Goal: Check status: Check status

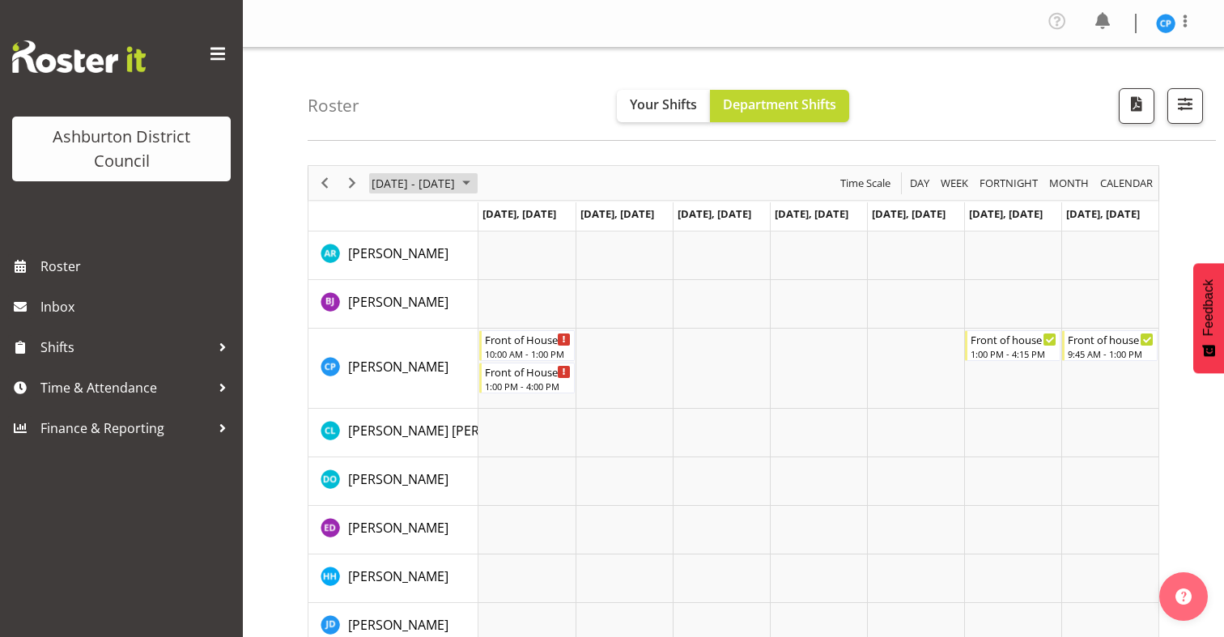
click at [428, 183] on span "[DATE] - [DATE]" at bounding box center [413, 183] width 87 height 20
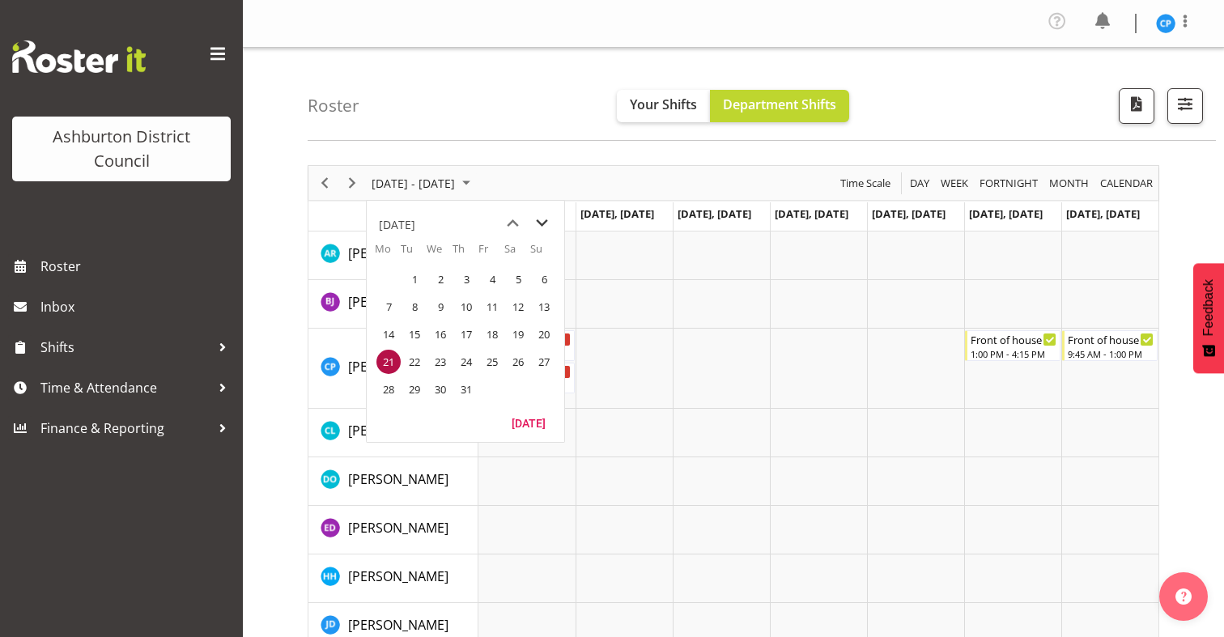
click at [545, 228] on span "next month" at bounding box center [542, 223] width 28 height 29
click at [387, 278] on span "1" at bounding box center [388, 279] width 24 height 24
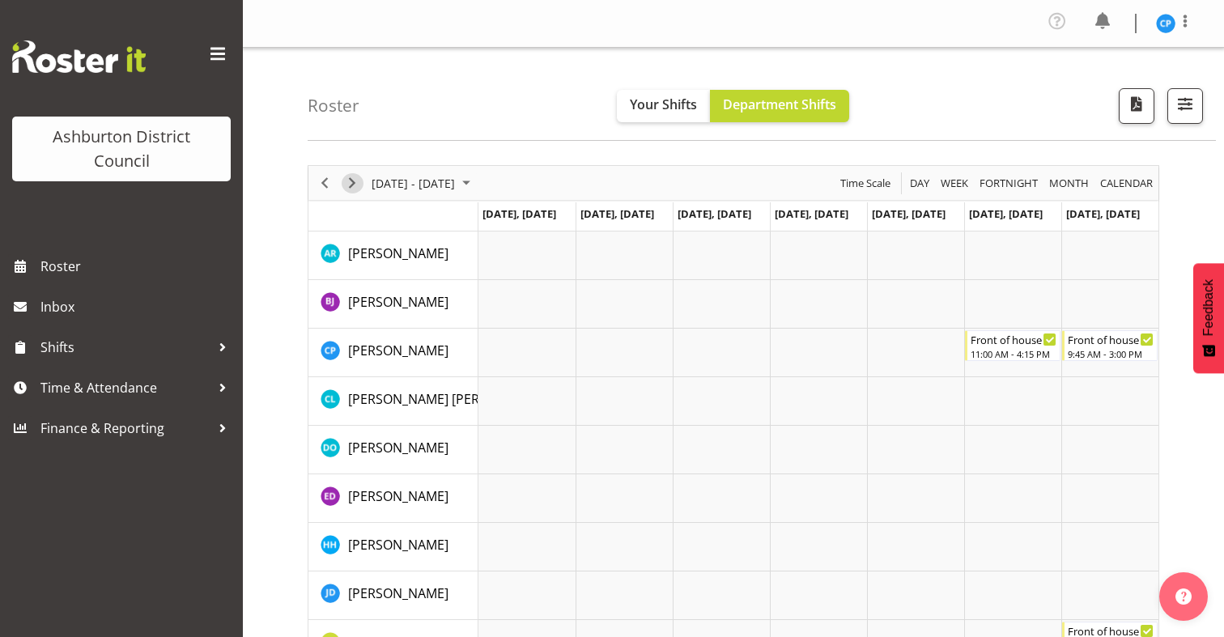
click at [358, 176] on span "Next" at bounding box center [351, 183] width 19 height 20
click at [346, 180] on span "Next" at bounding box center [351, 183] width 19 height 20
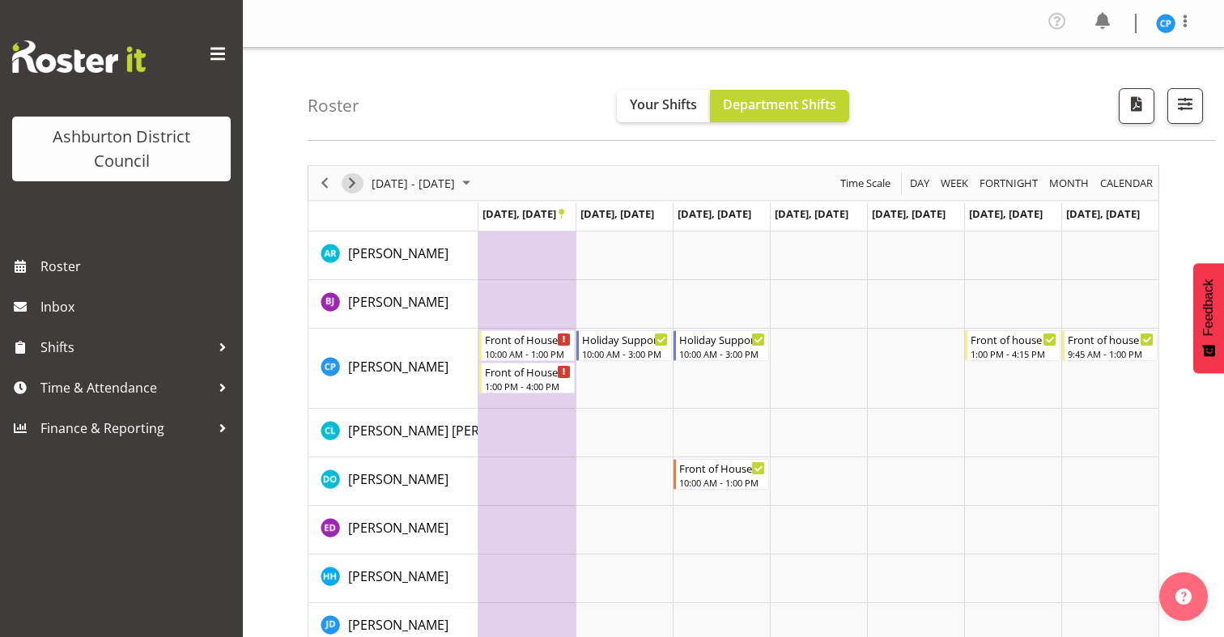
click at [357, 184] on span "Next" at bounding box center [351, 183] width 19 height 20
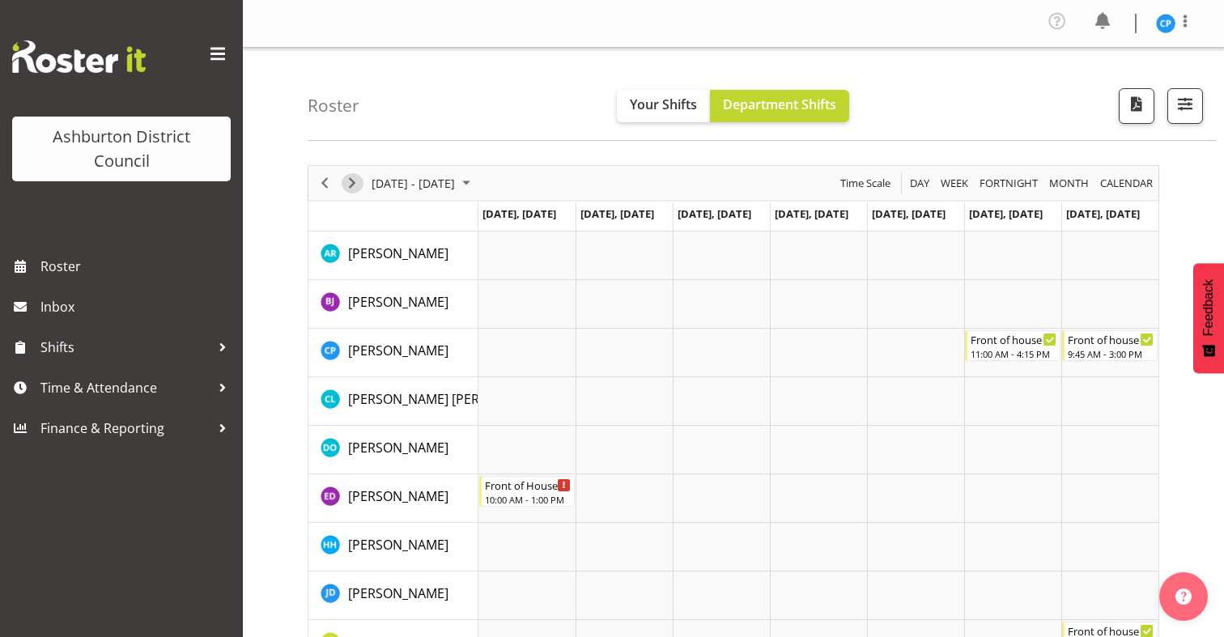
click at [354, 193] on div "Timeline Week of September 29, 2025" at bounding box center [352, 183] width 28 height 34
click at [319, 179] on span "Previous" at bounding box center [324, 183] width 19 height 20
click at [328, 181] on span "Previous" at bounding box center [324, 183] width 19 height 20
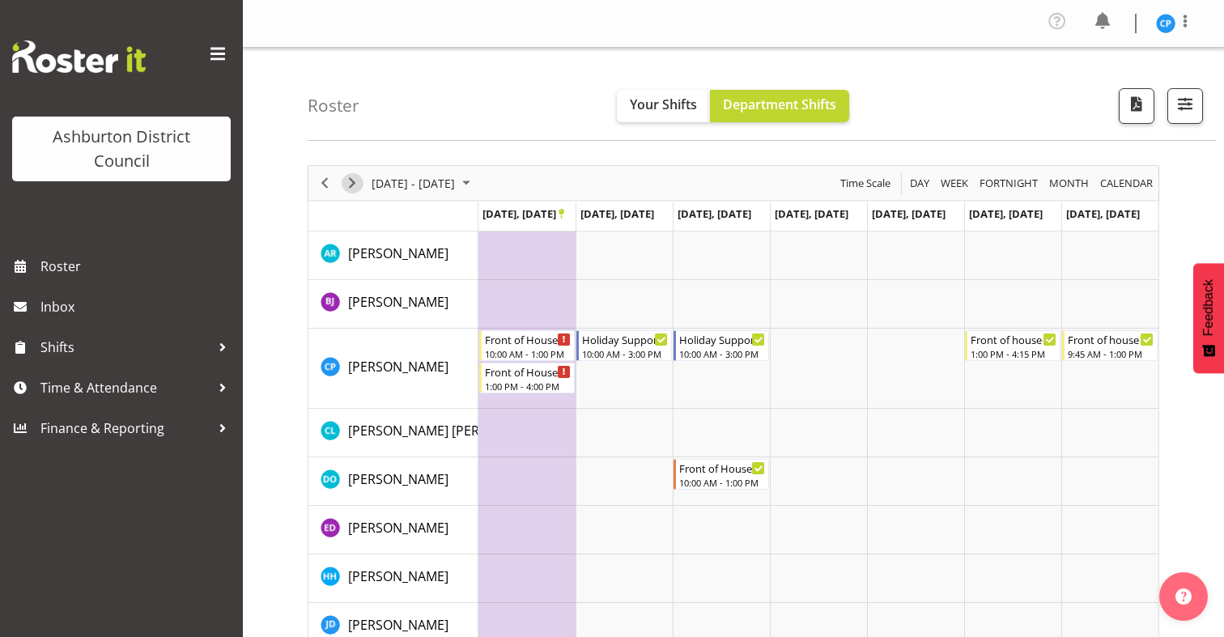
click at [347, 182] on span "Next" at bounding box center [351, 183] width 19 height 20
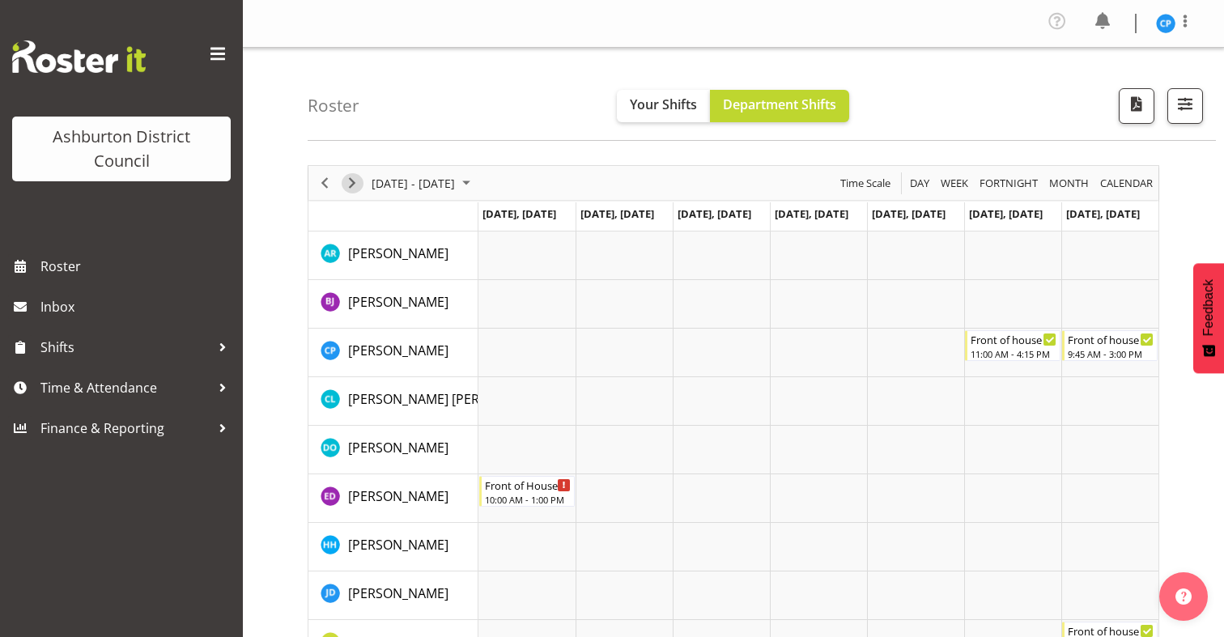
click at [347, 182] on span "Next" at bounding box center [351, 183] width 19 height 20
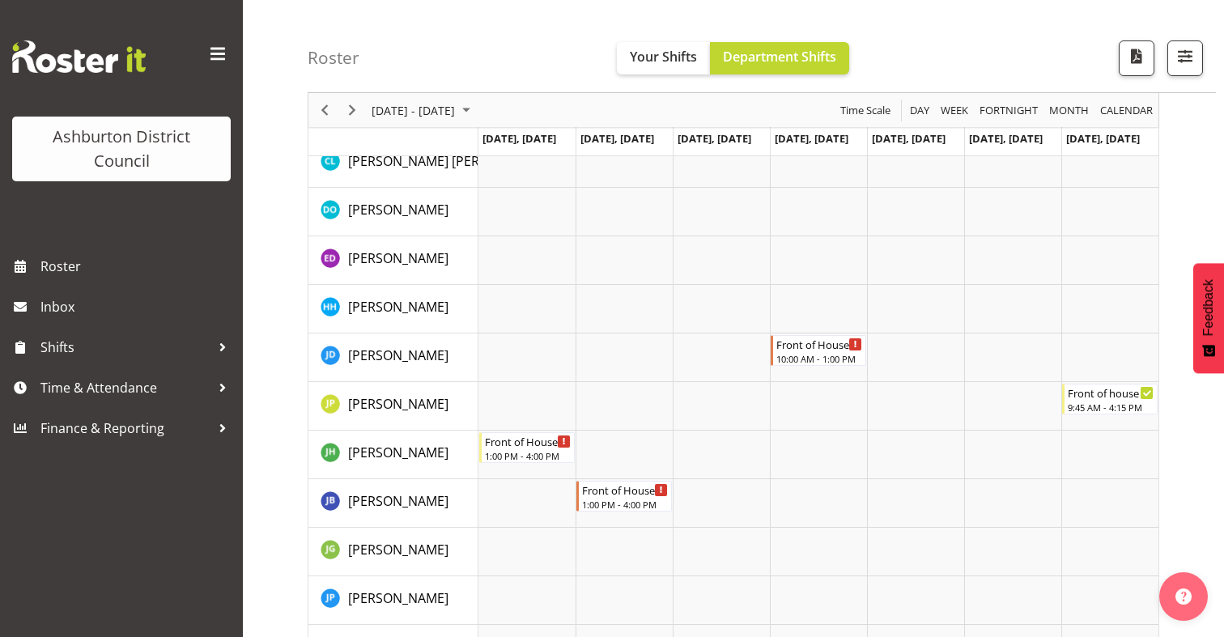
scroll to position [237, 0]
click at [324, 105] on span "Previous" at bounding box center [324, 110] width 19 height 20
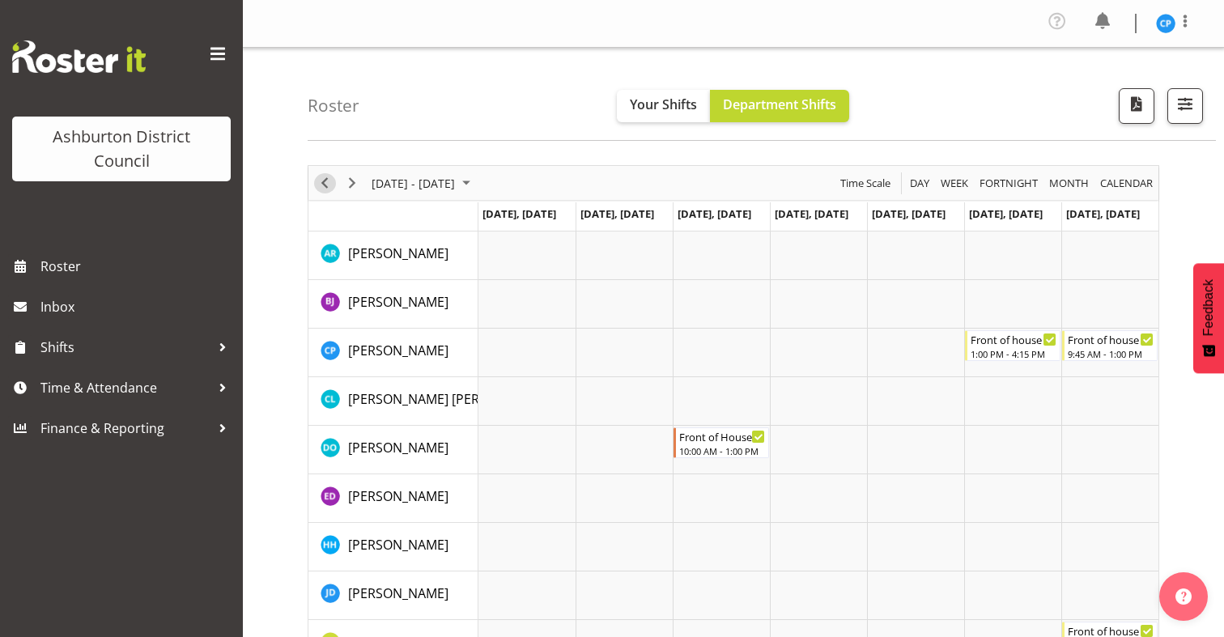
click at [329, 187] on span "Previous" at bounding box center [324, 183] width 19 height 20
click at [324, 175] on span "Previous" at bounding box center [324, 183] width 19 height 20
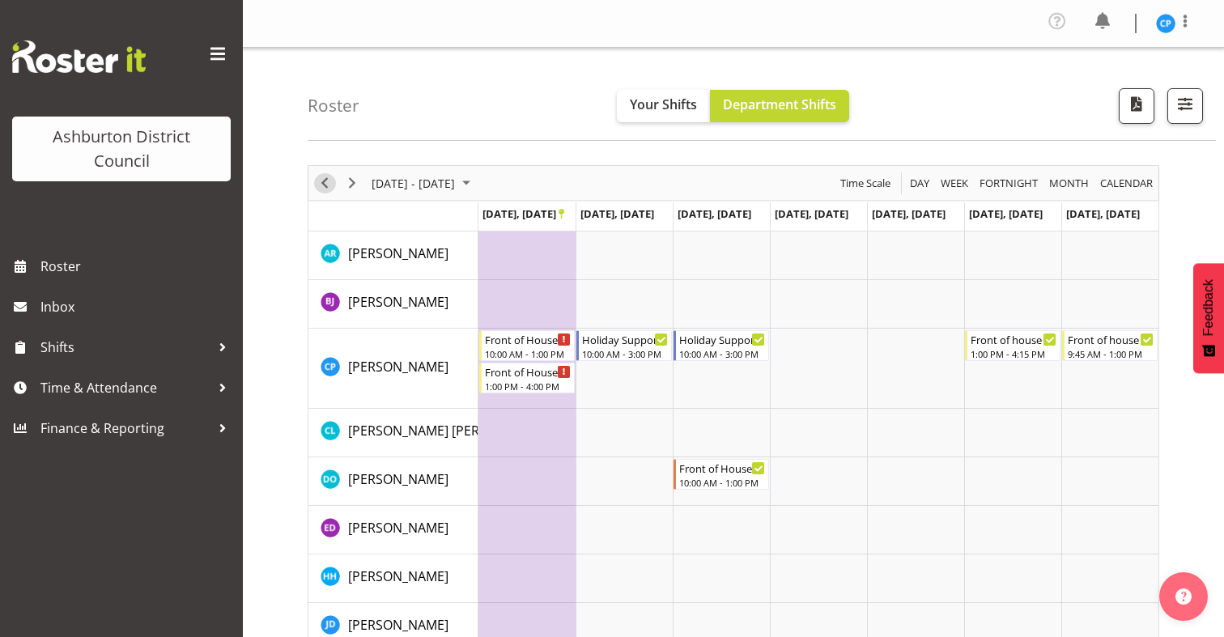
click at [320, 184] on span "Previous" at bounding box center [324, 183] width 19 height 20
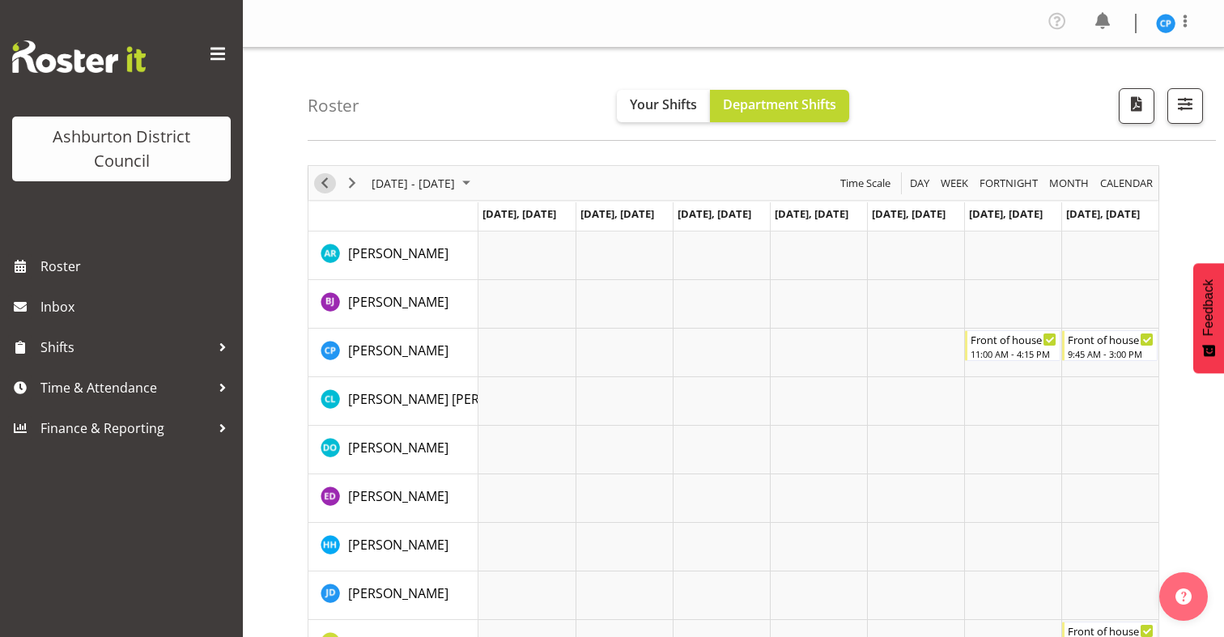
click at [320, 184] on span "Previous" at bounding box center [324, 183] width 19 height 20
click at [324, 184] on span "Previous" at bounding box center [324, 183] width 19 height 20
click at [352, 172] on div "Timeline Week of September 1, 2025" at bounding box center [352, 183] width 28 height 34
click at [352, 172] on div "Timeline Week of September 8, 2025" at bounding box center [352, 183] width 28 height 34
click at [348, 180] on span "Next" at bounding box center [351, 183] width 19 height 20
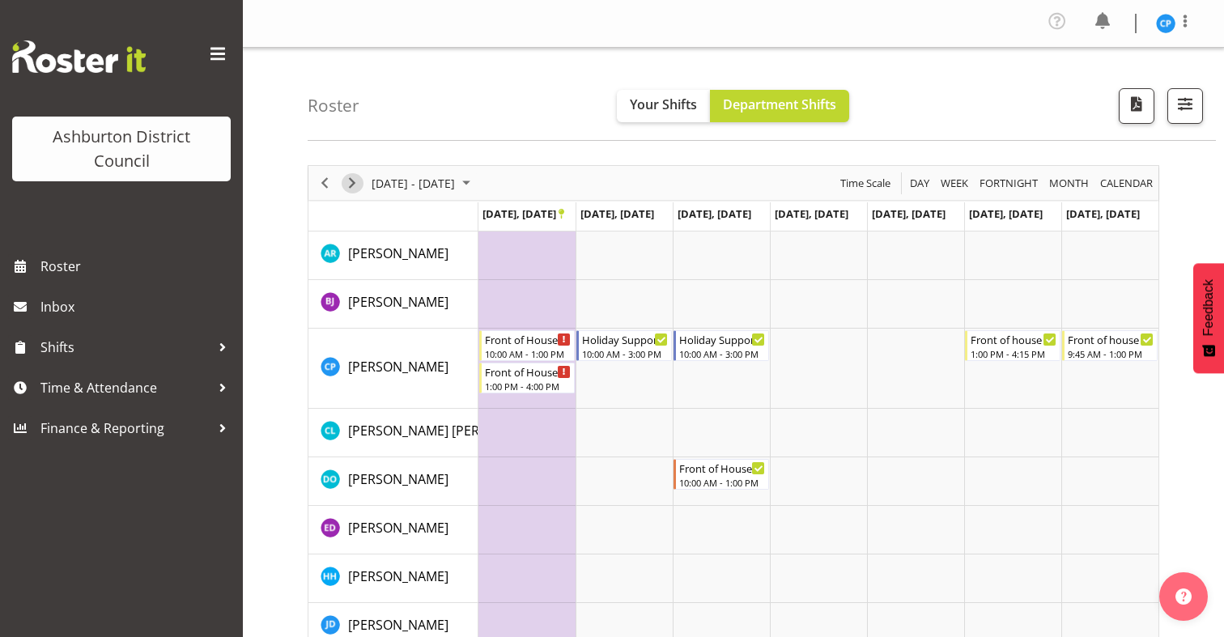
click at [350, 182] on span "Next" at bounding box center [351, 183] width 19 height 20
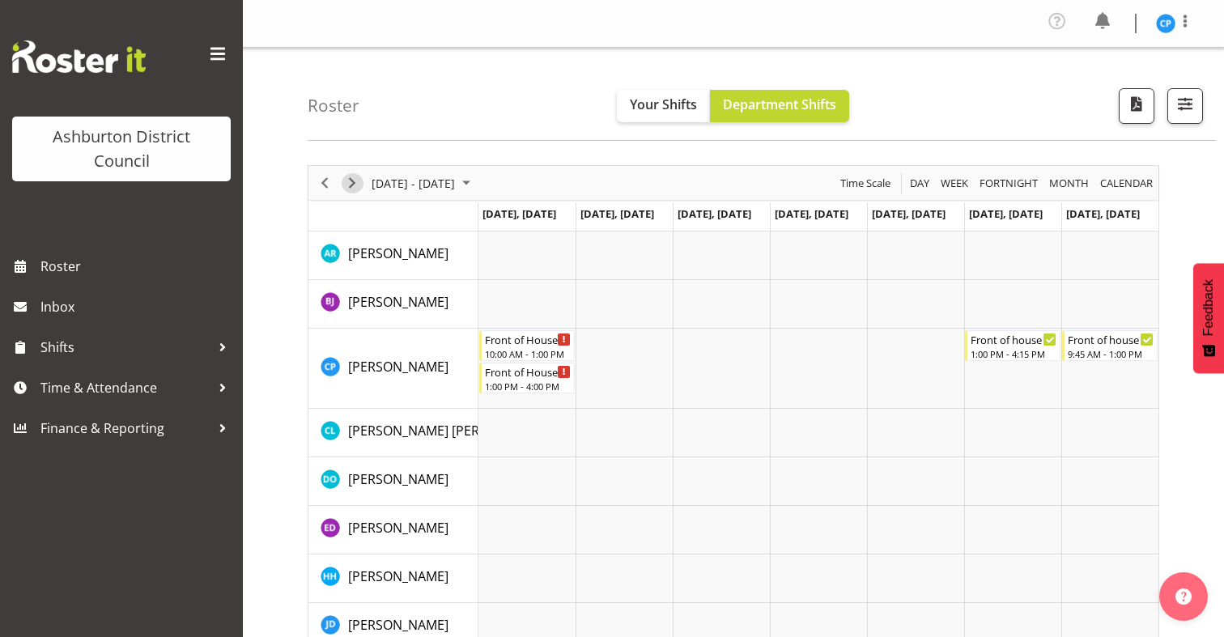
click at [356, 182] on span "Next" at bounding box center [351, 183] width 19 height 20
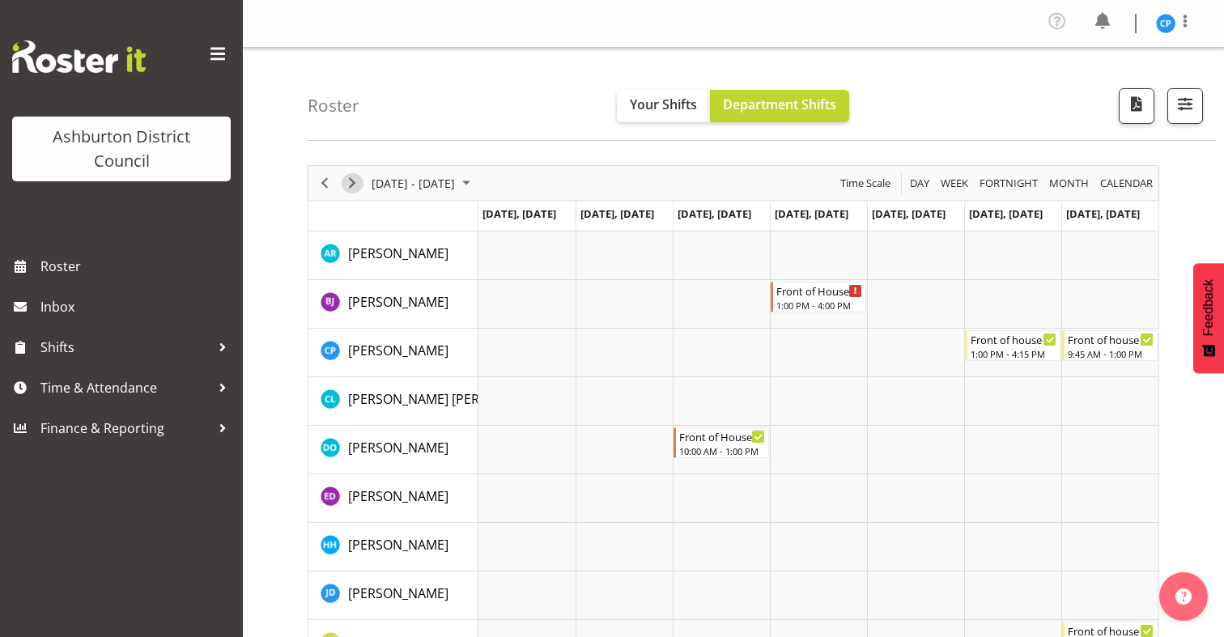
click at [356, 182] on span "Next" at bounding box center [351, 183] width 19 height 20
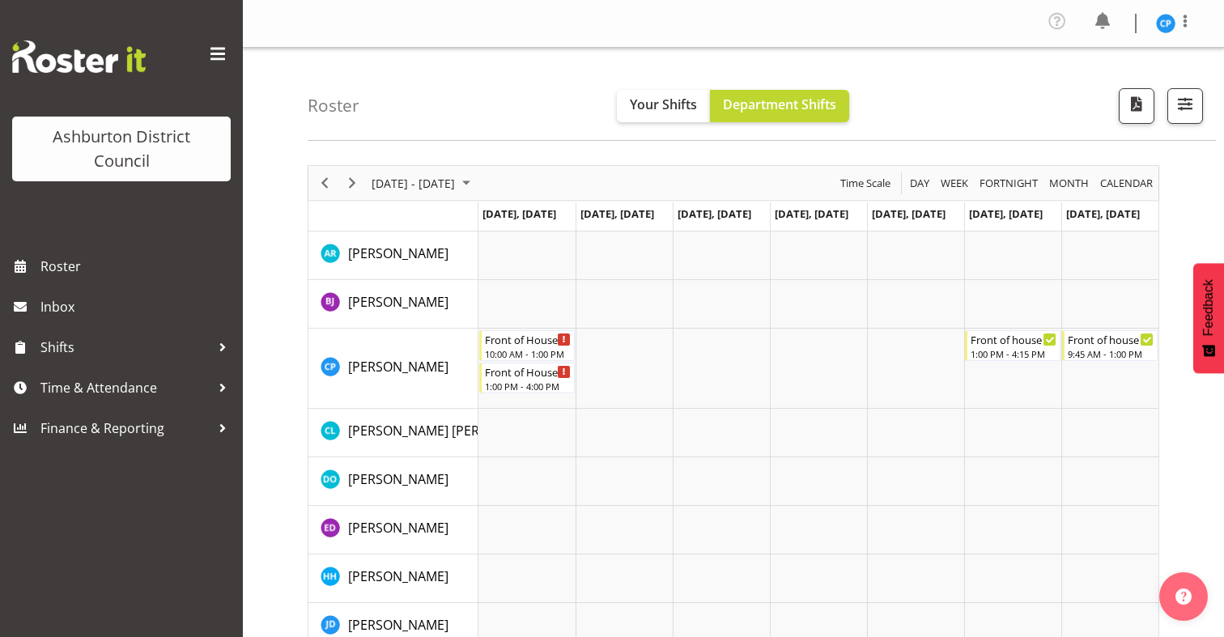
click at [356, 182] on span "Next" at bounding box center [351, 183] width 19 height 20
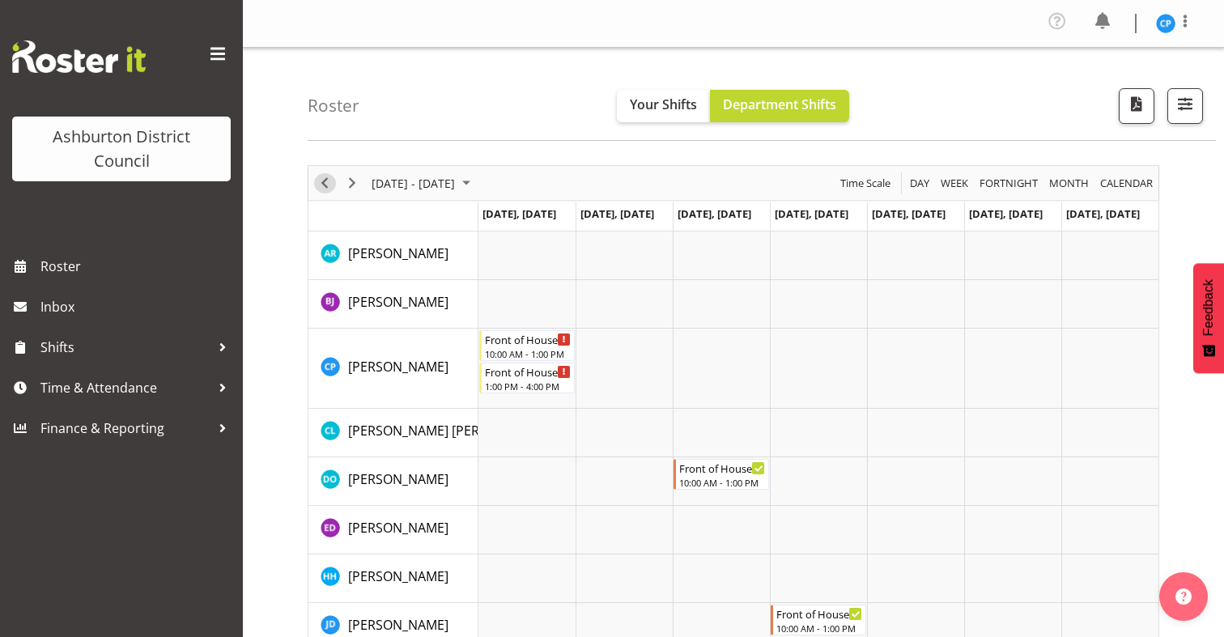
click at [325, 183] on span "Previous" at bounding box center [324, 183] width 19 height 20
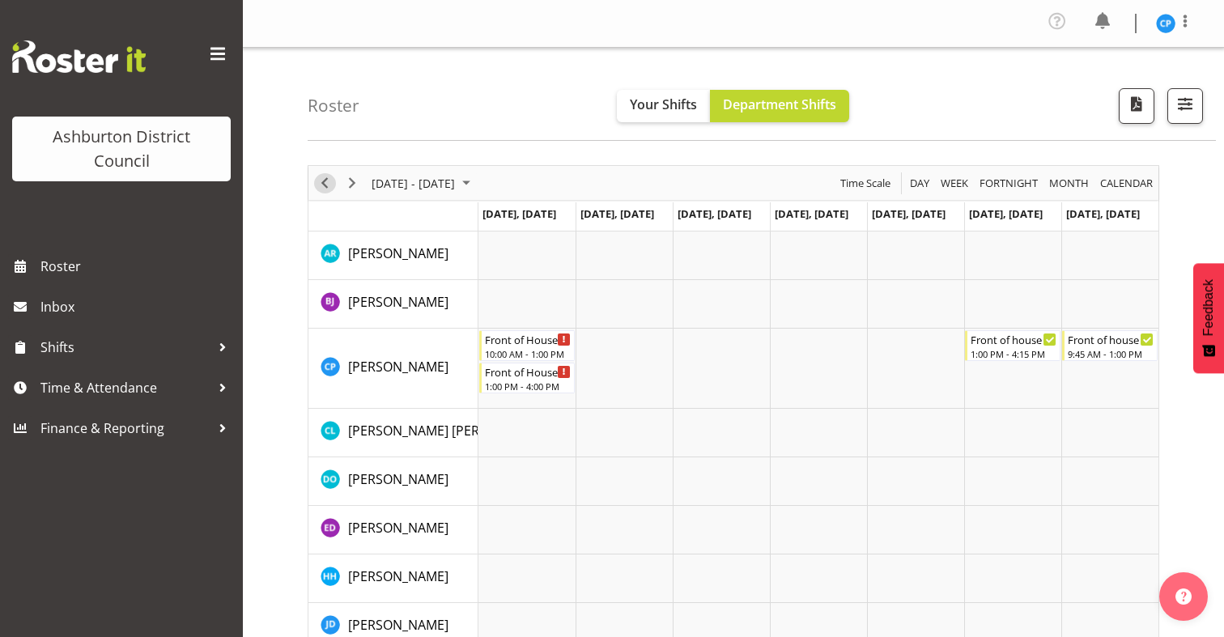
click at [325, 183] on span "Previous" at bounding box center [324, 183] width 19 height 20
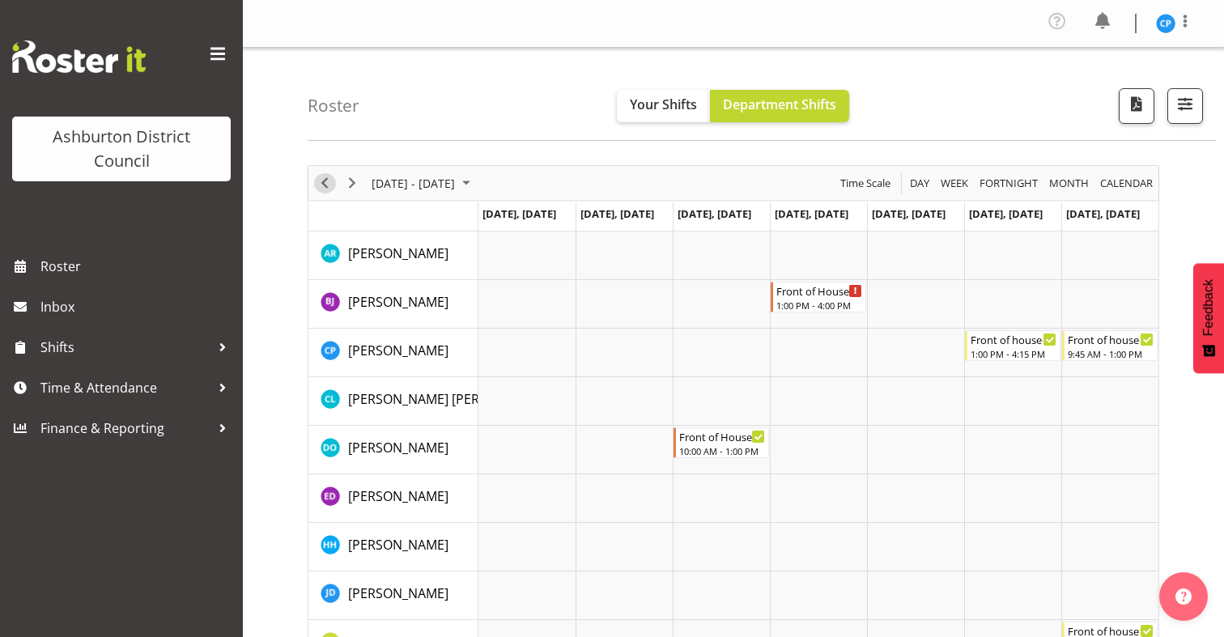
click at [325, 183] on span "Previous" at bounding box center [324, 183] width 19 height 20
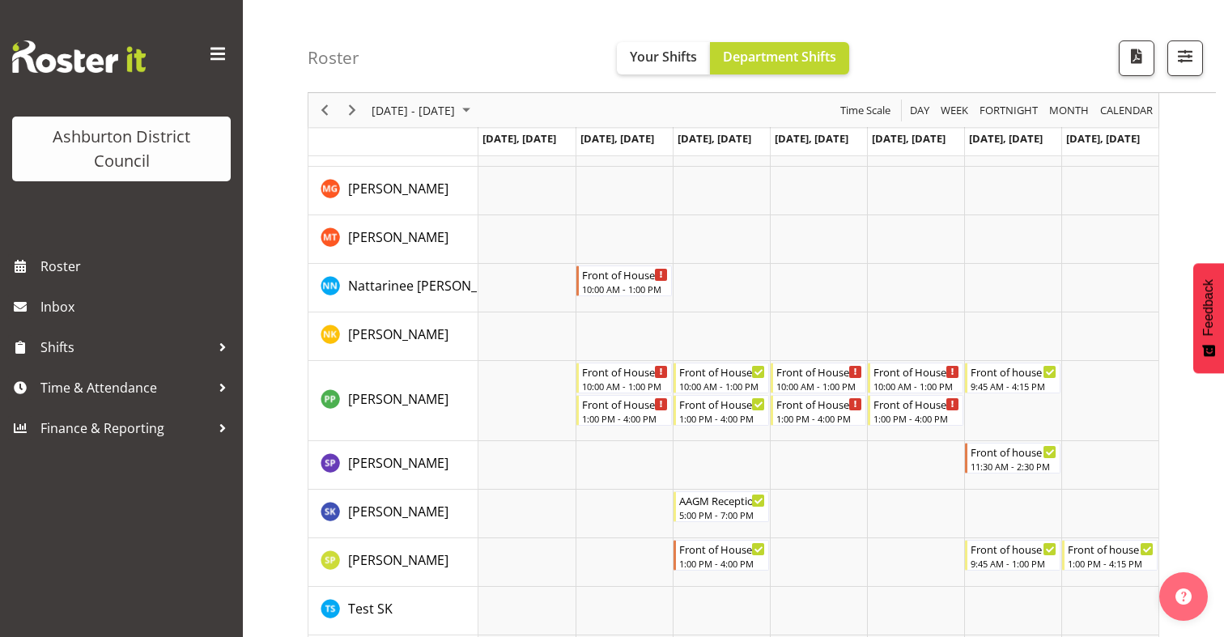
scroll to position [1079, 0]
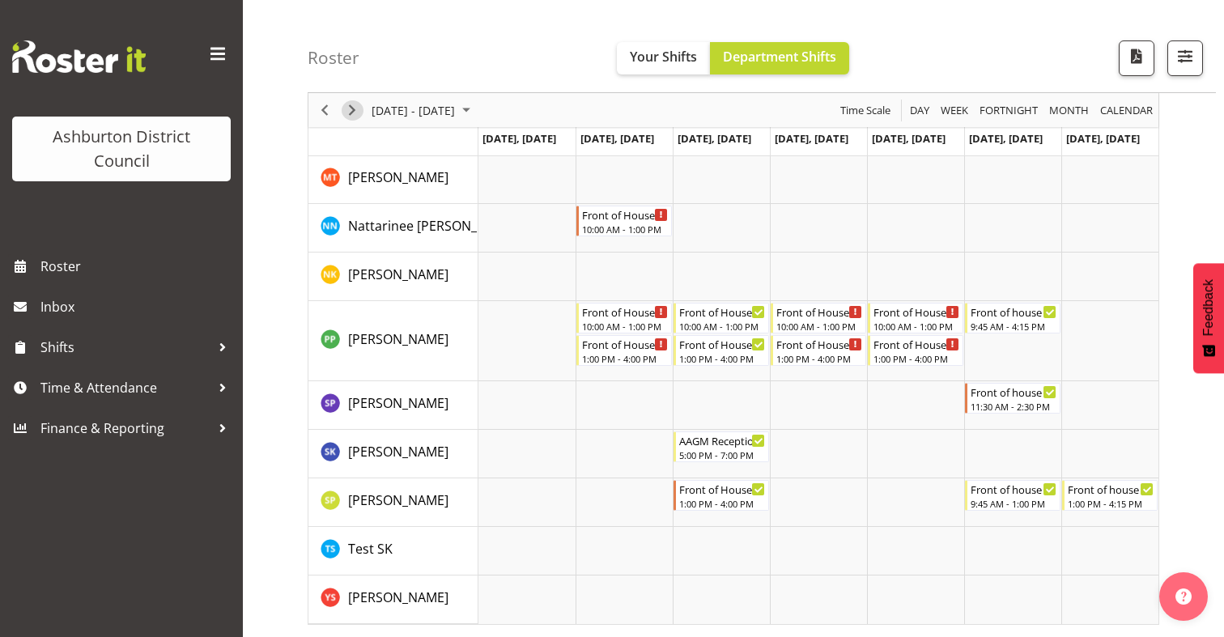
click at [352, 104] on span "Next" at bounding box center [351, 110] width 19 height 20
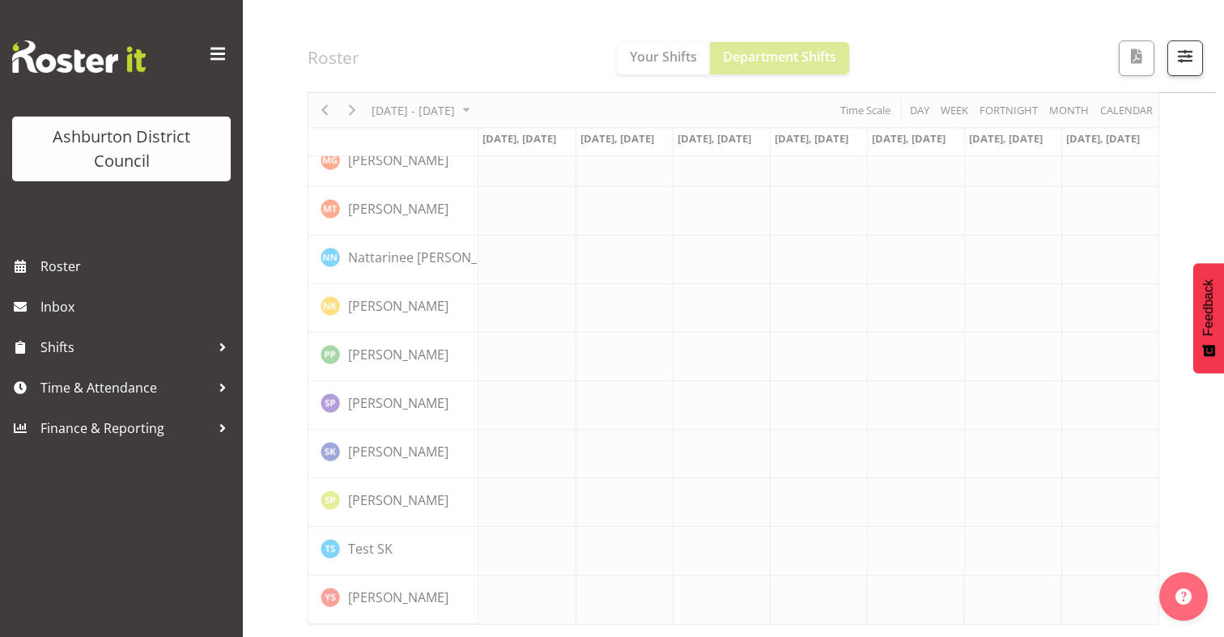
scroll to position [1016, 0]
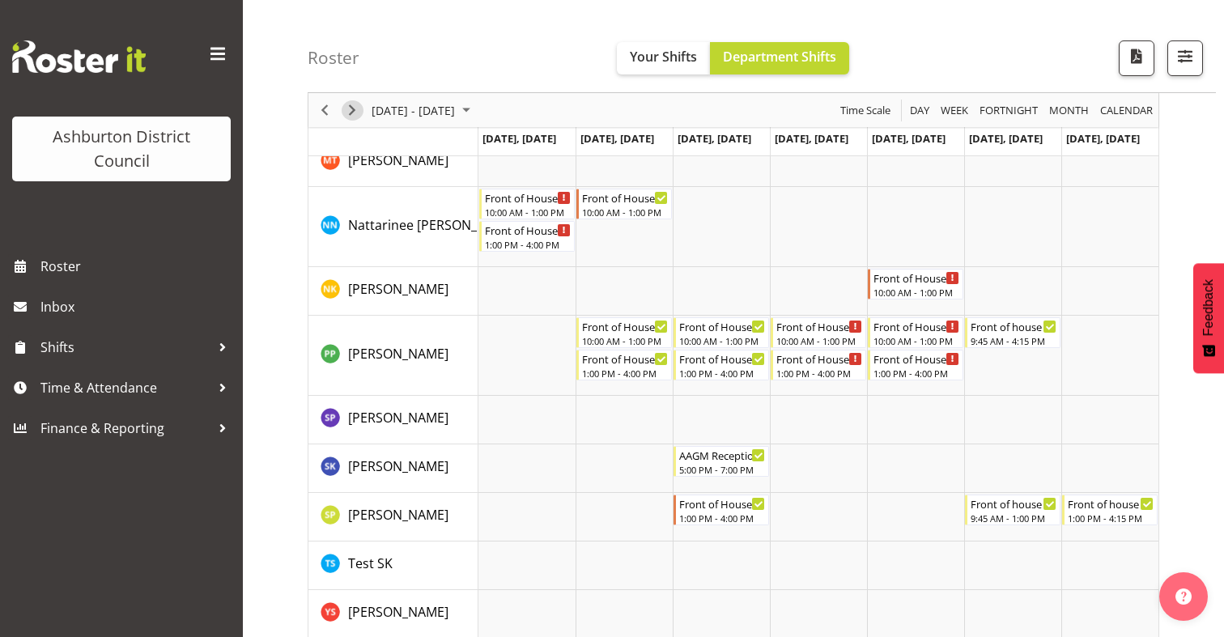
click at [352, 104] on span "Next" at bounding box center [351, 110] width 19 height 20
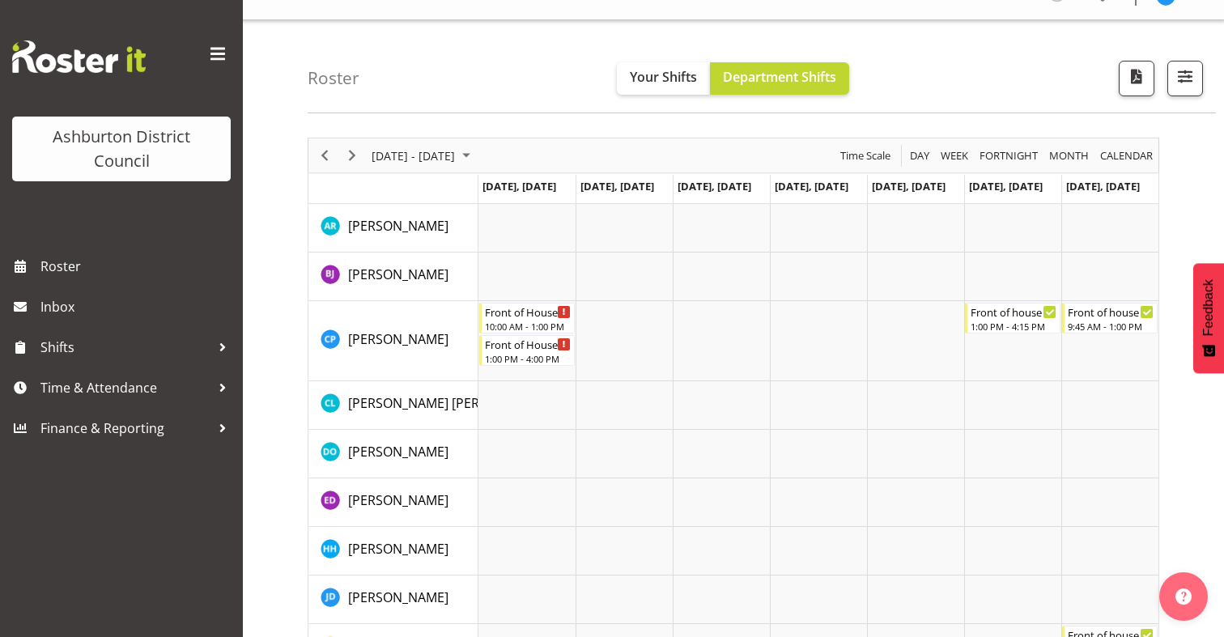
scroll to position [27, 0]
click at [354, 158] on span "Next" at bounding box center [351, 156] width 19 height 20
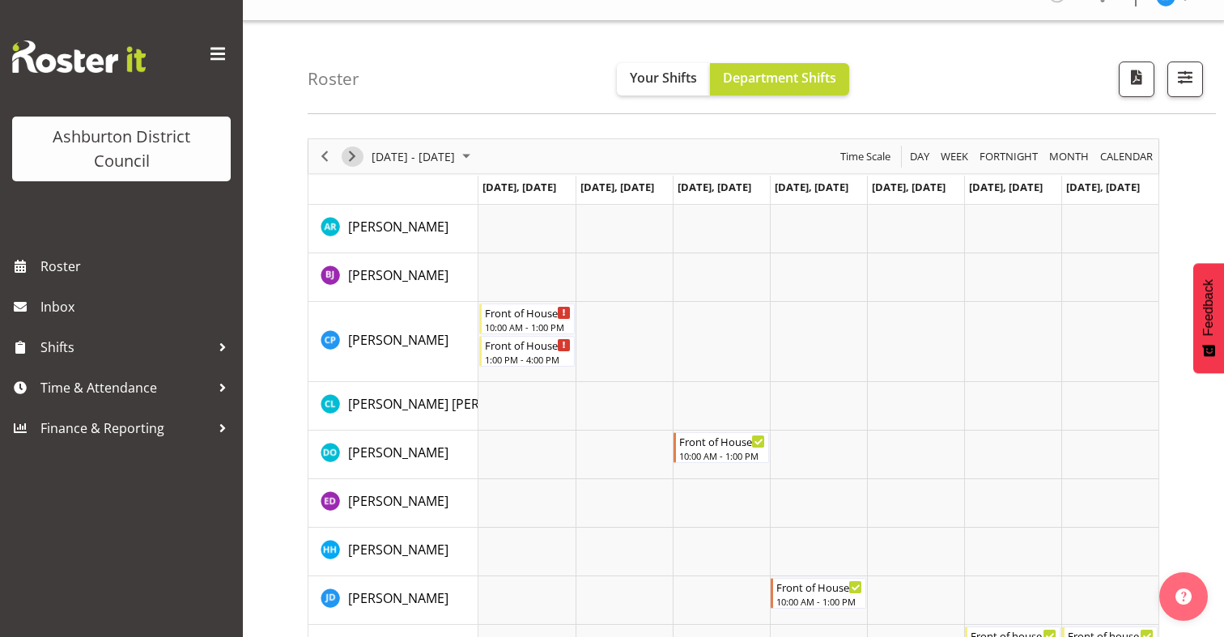
click at [354, 158] on span "Next" at bounding box center [351, 156] width 19 height 20
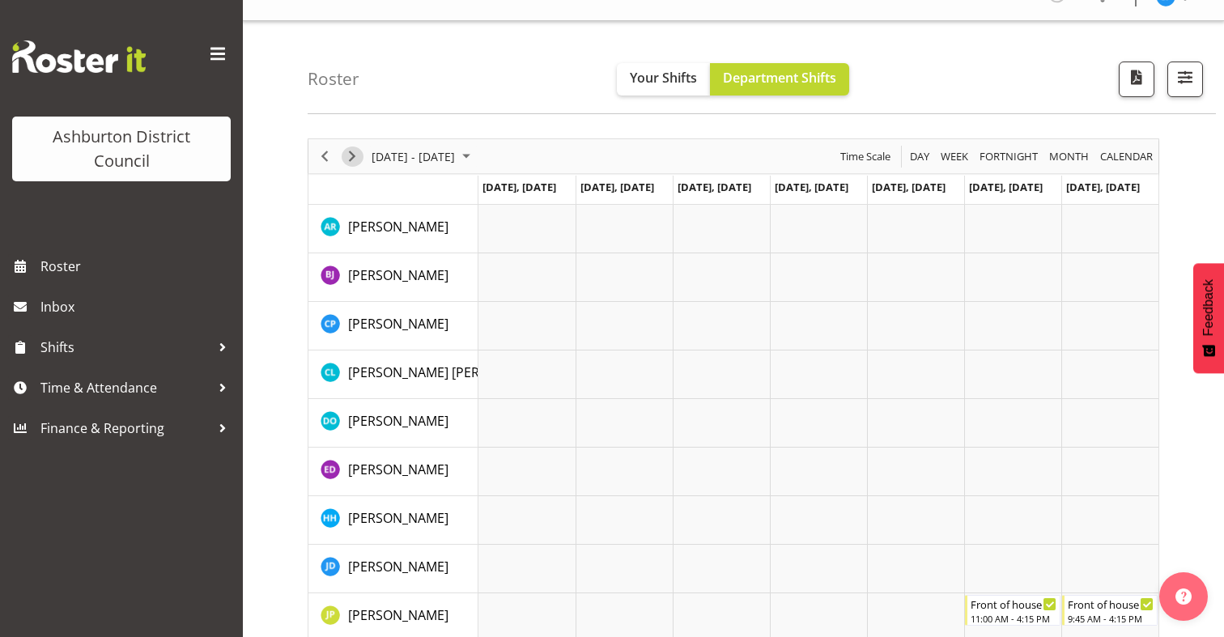
click at [354, 158] on span "Next" at bounding box center [351, 156] width 19 height 20
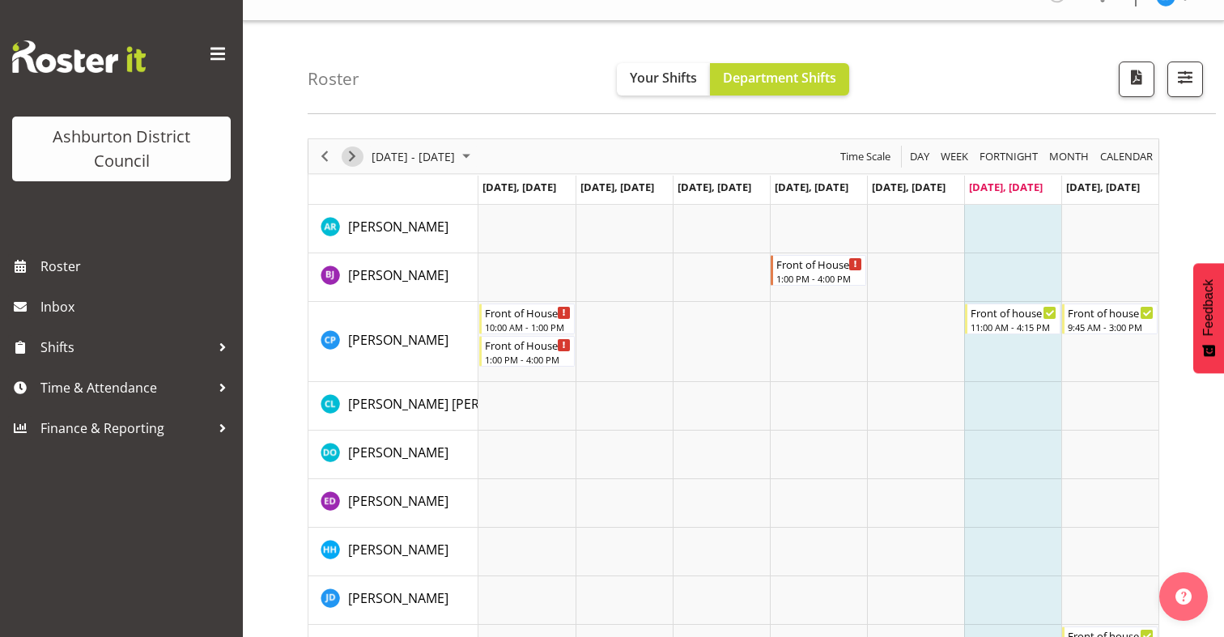
click at [354, 158] on span "Next" at bounding box center [351, 156] width 19 height 20
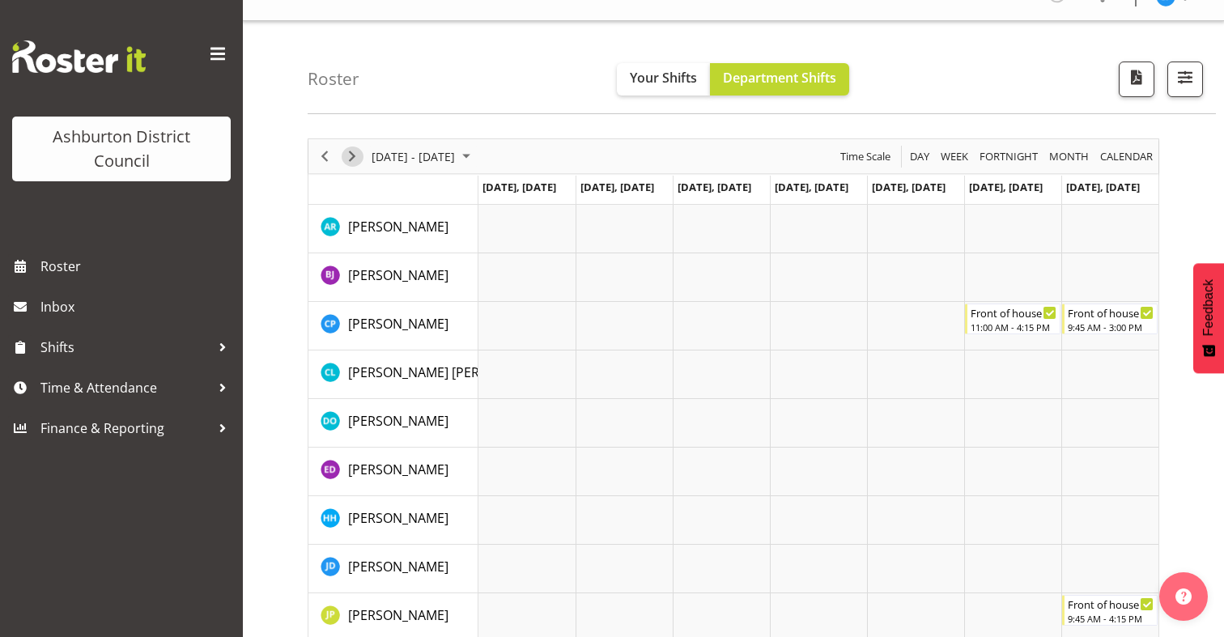
click at [354, 158] on span "Next" at bounding box center [351, 156] width 19 height 20
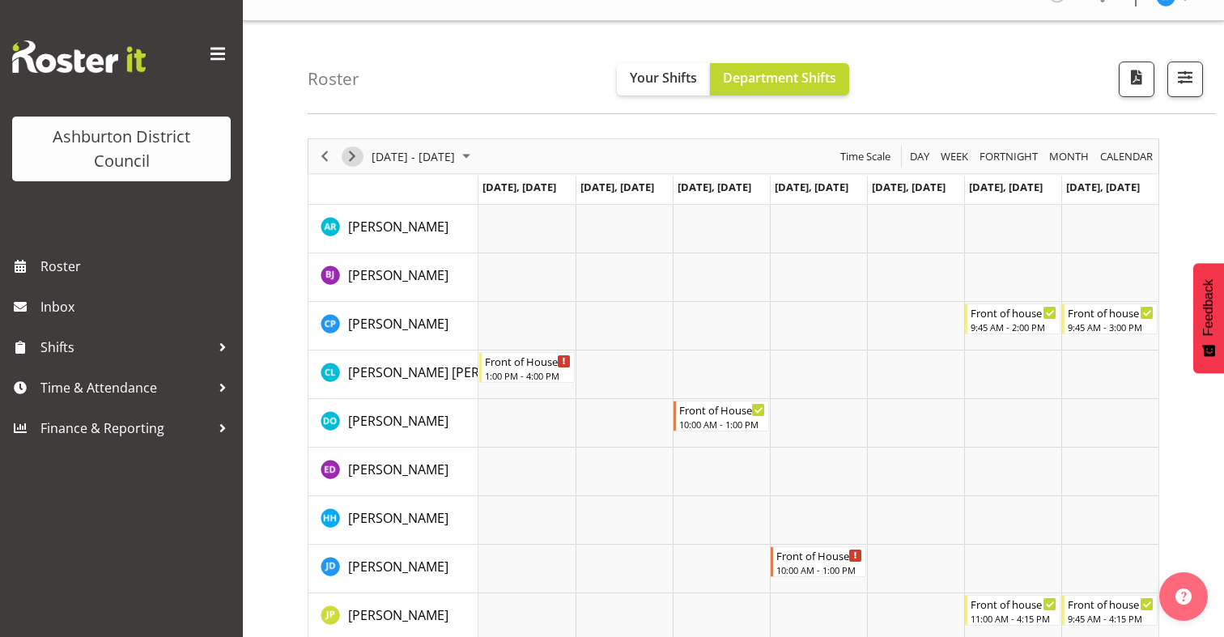
click at [354, 158] on span "Next" at bounding box center [351, 156] width 19 height 20
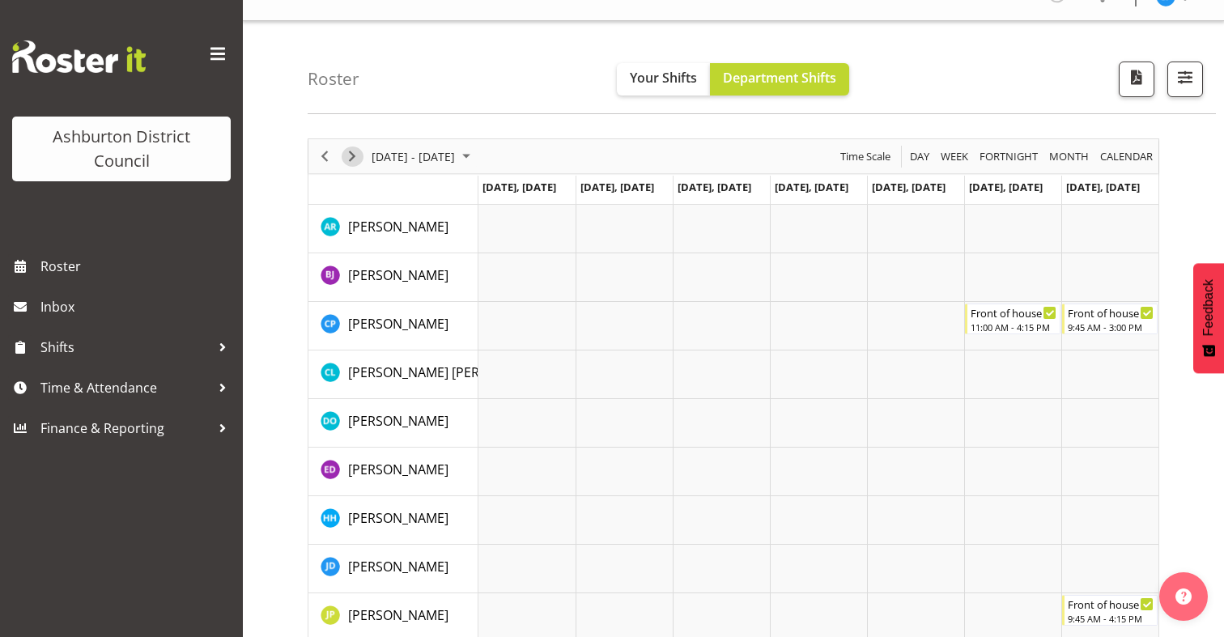
click at [354, 158] on span "Next" at bounding box center [351, 156] width 19 height 20
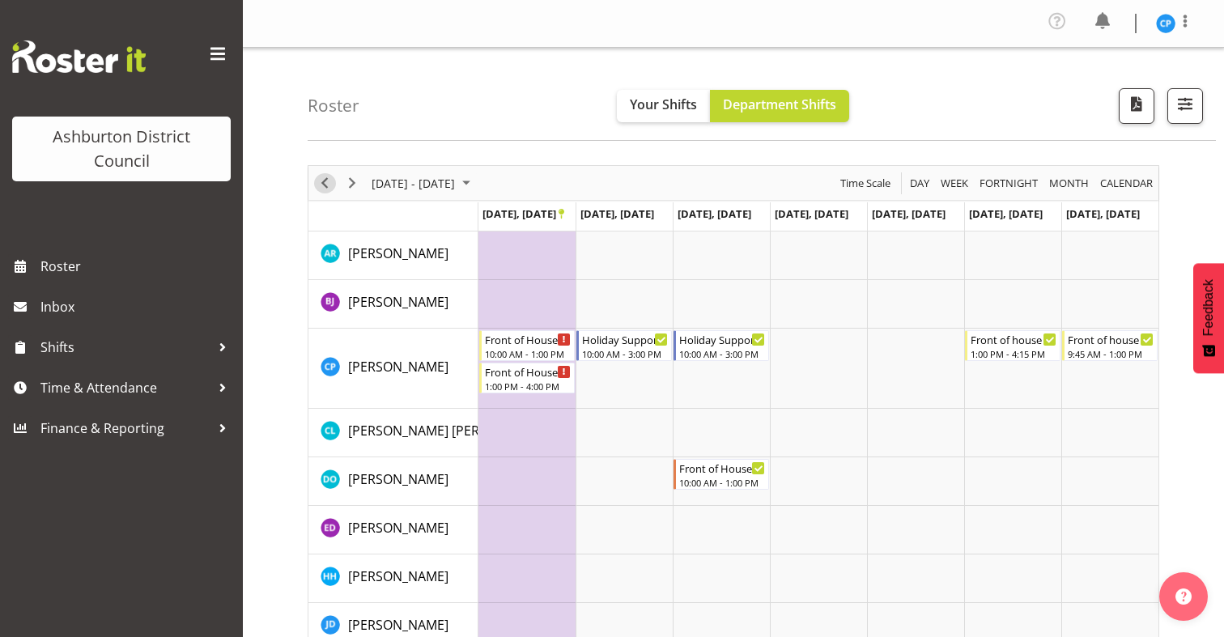
click at [319, 182] on span "Previous" at bounding box center [324, 183] width 19 height 20
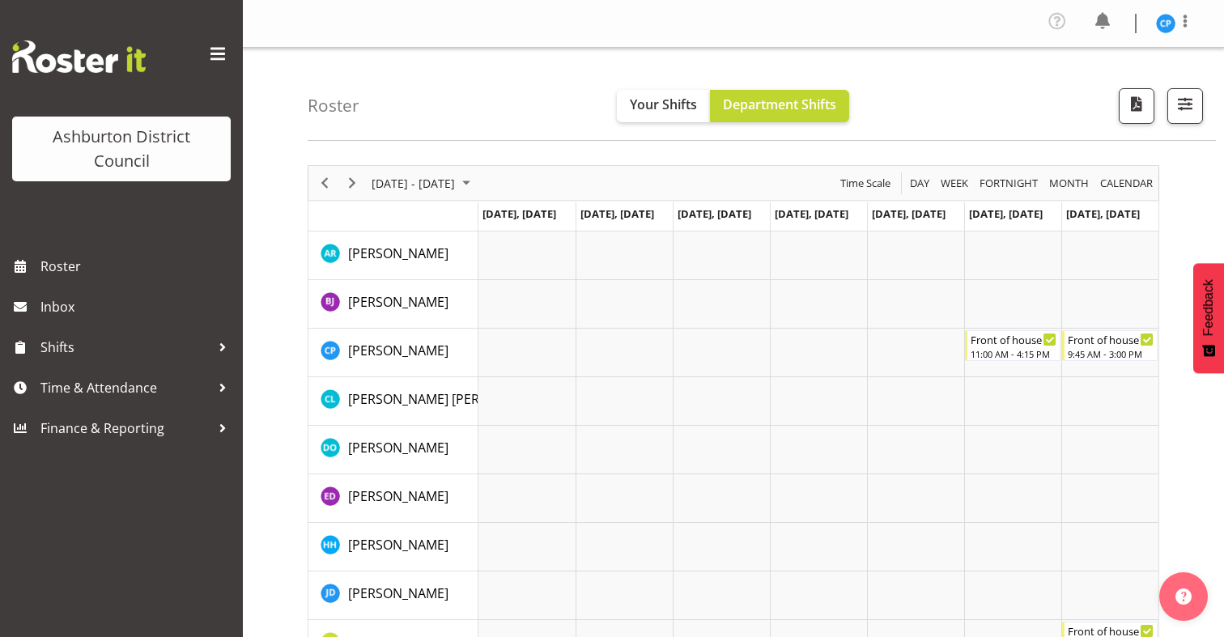
click at [319, 182] on span "Previous" at bounding box center [324, 183] width 19 height 20
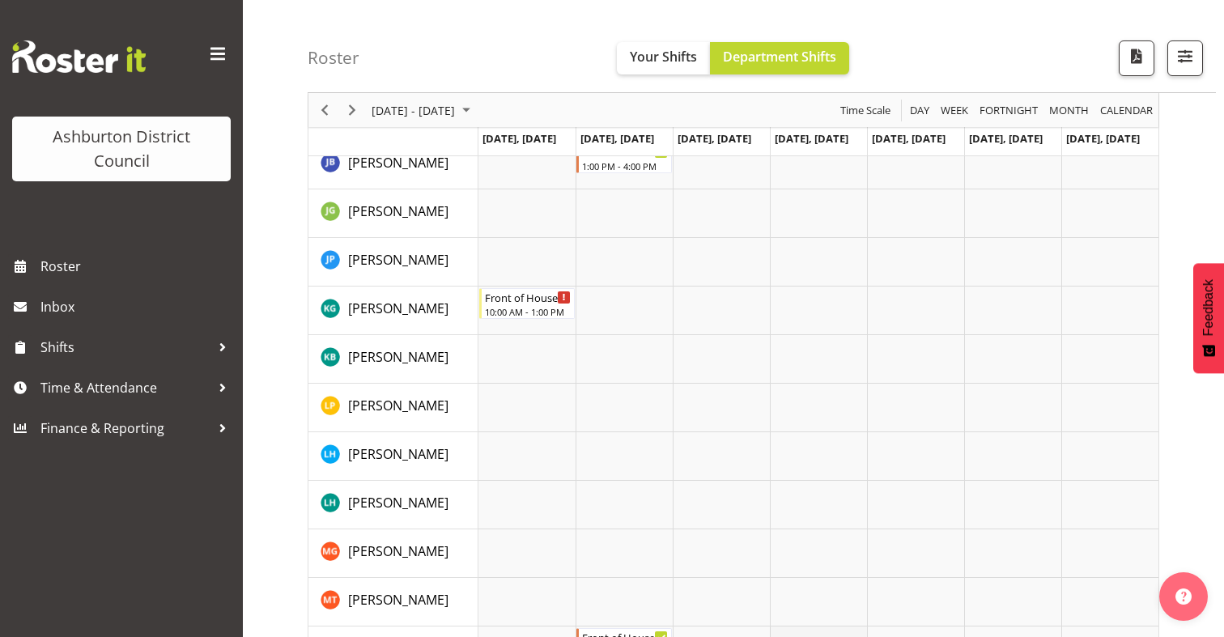
scroll to position [544, 0]
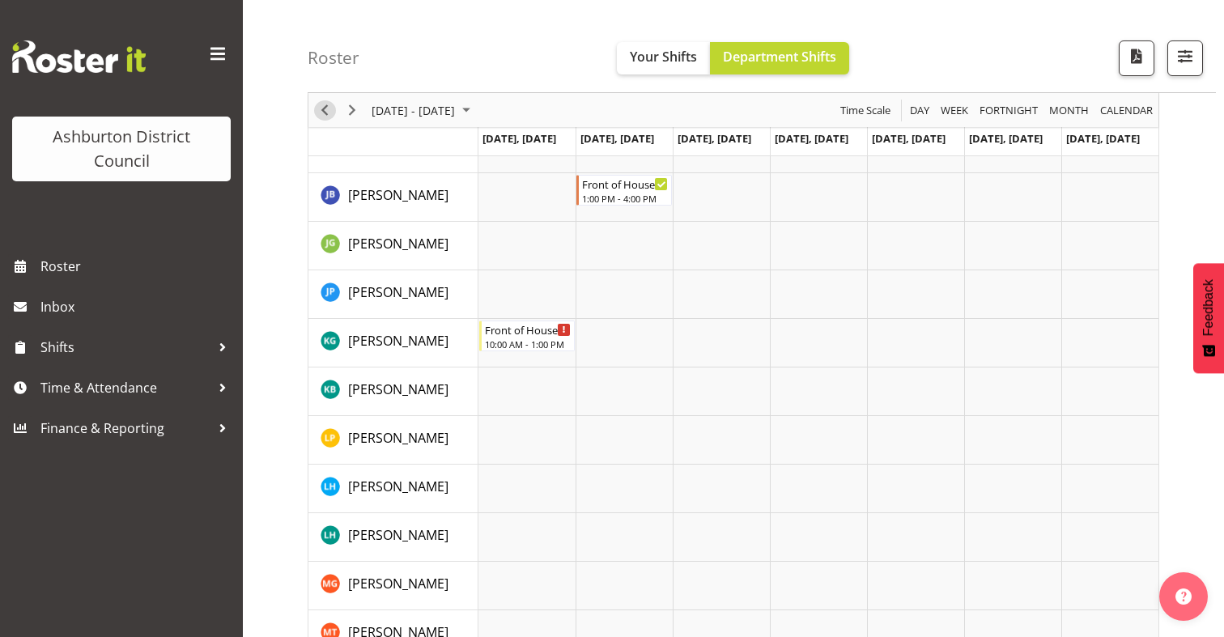
click at [323, 110] on span "Previous" at bounding box center [324, 110] width 19 height 20
